Goal: Task Accomplishment & Management: Manage account settings

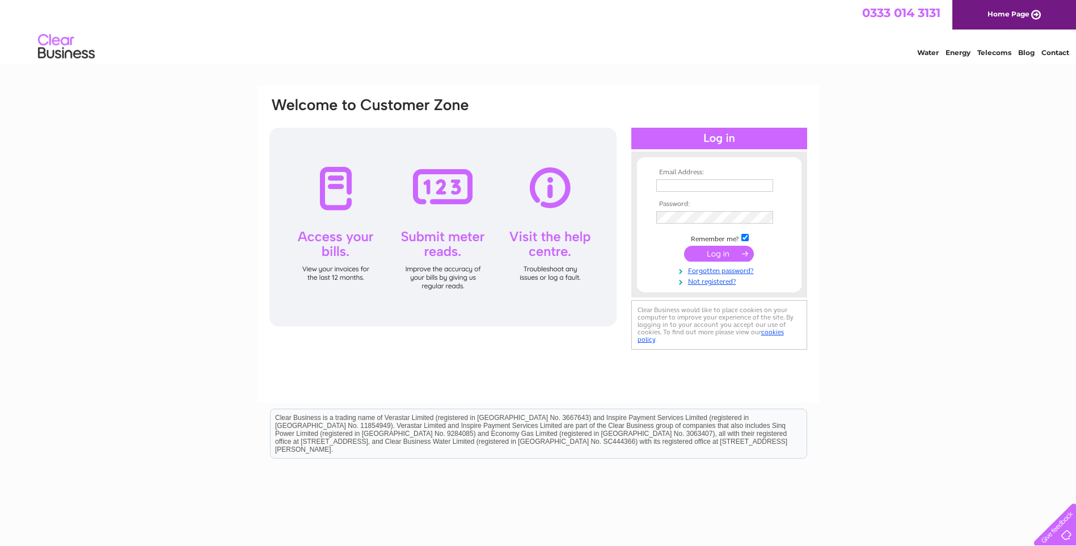
type input "ian@iangibbons.co.uk"
click at [717, 251] on input "submit" at bounding box center [719, 254] width 70 height 16
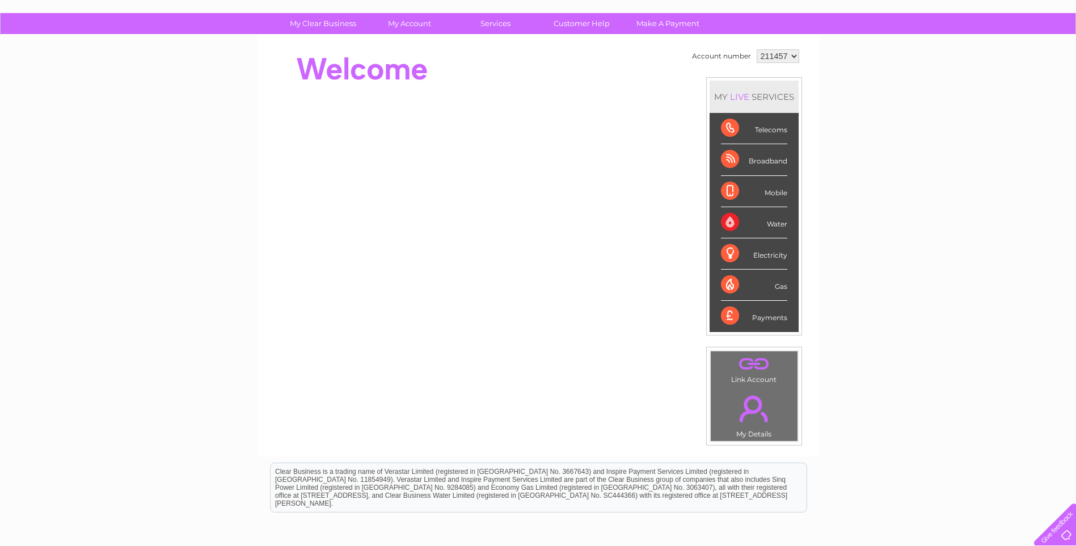
scroll to position [15, 0]
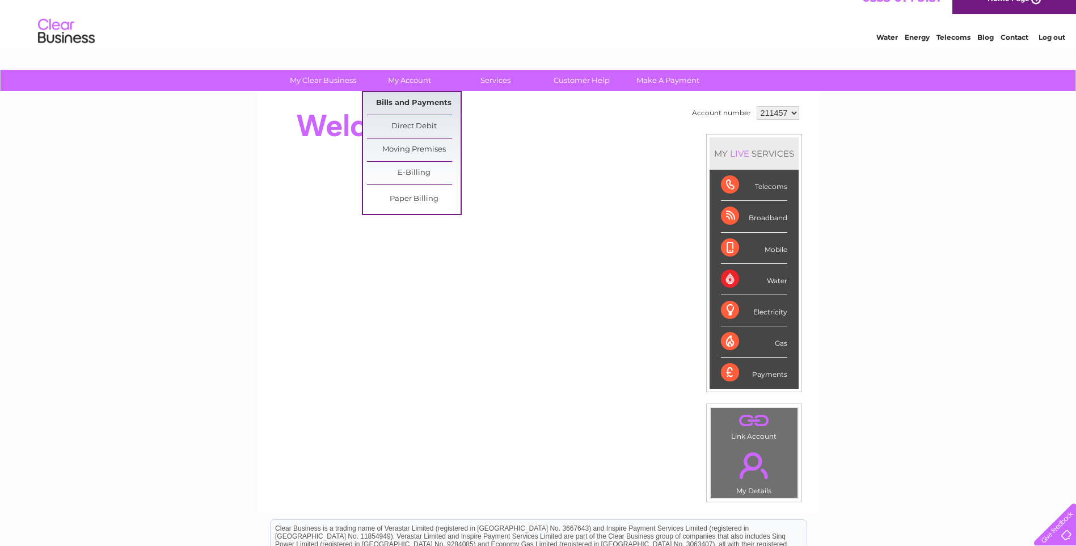
click at [404, 104] on link "Bills and Payments" at bounding box center [414, 103] width 94 height 23
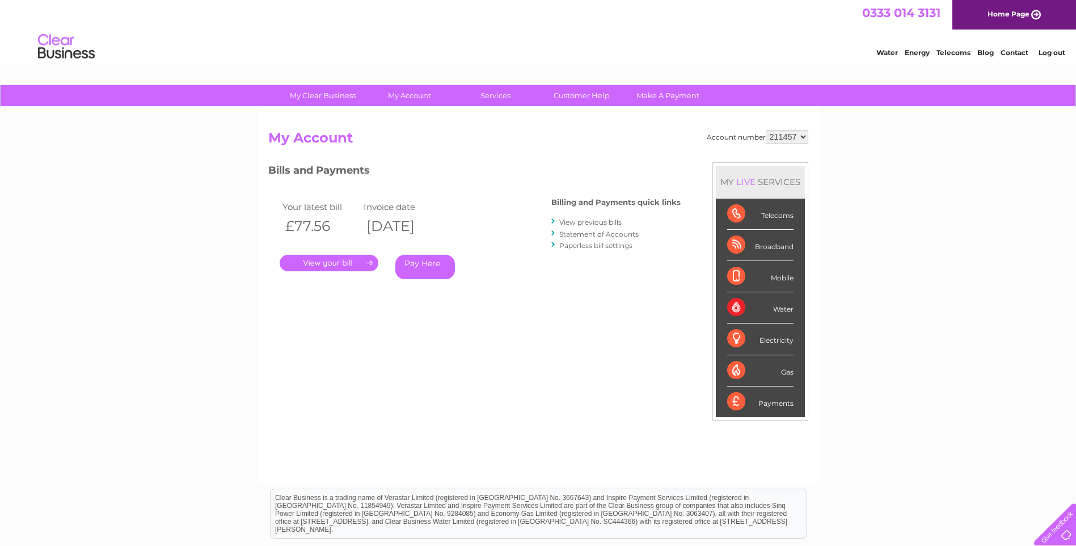
click at [337, 263] on link "." at bounding box center [329, 263] width 99 height 16
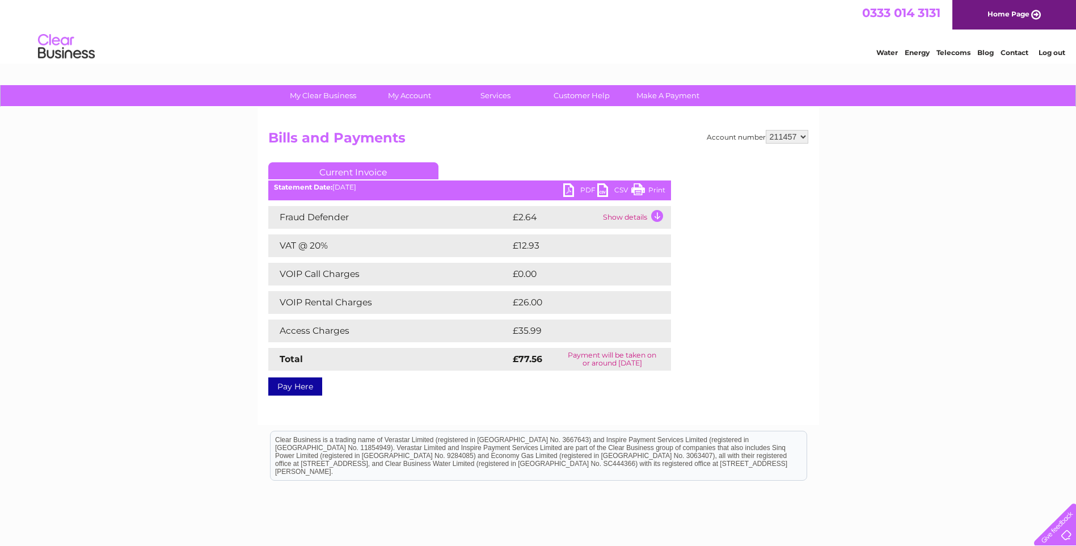
click at [649, 189] on link "Print" at bounding box center [648, 191] width 34 height 16
click at [1054, 54] on link "Log out" at bounding box center [1051, 52] width 27 height 9
